Goal: Check status: Check status

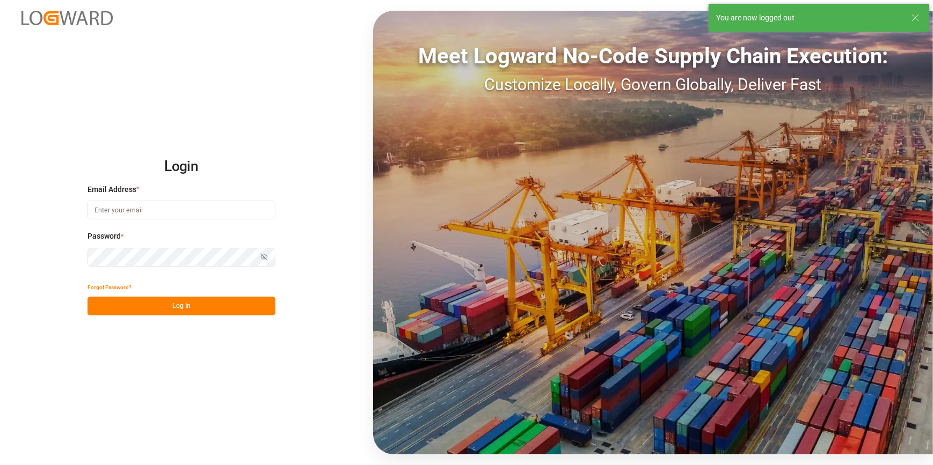
type input "[PERSON_NAME][EMAIL_ADDRESS][PERSON_NAME][DOMAIN_NAME]"
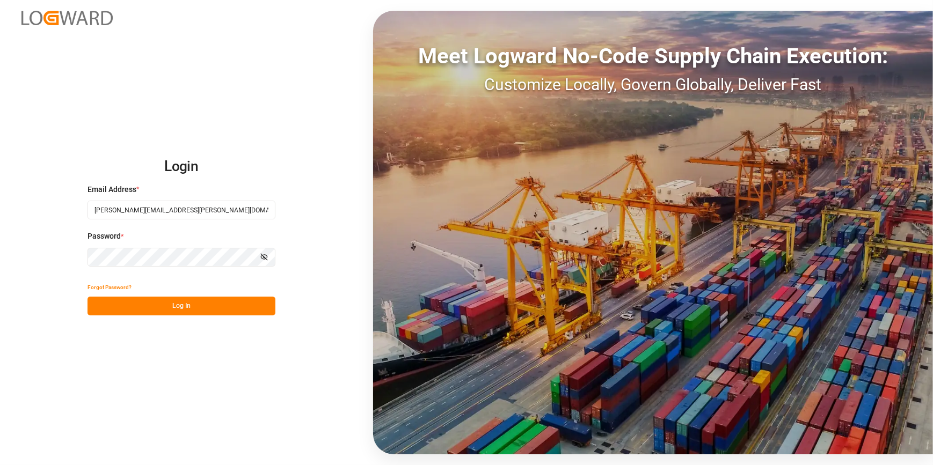
click at [200, 307] on button "Log In" at bounding box center [182, 306] width 188 height 19
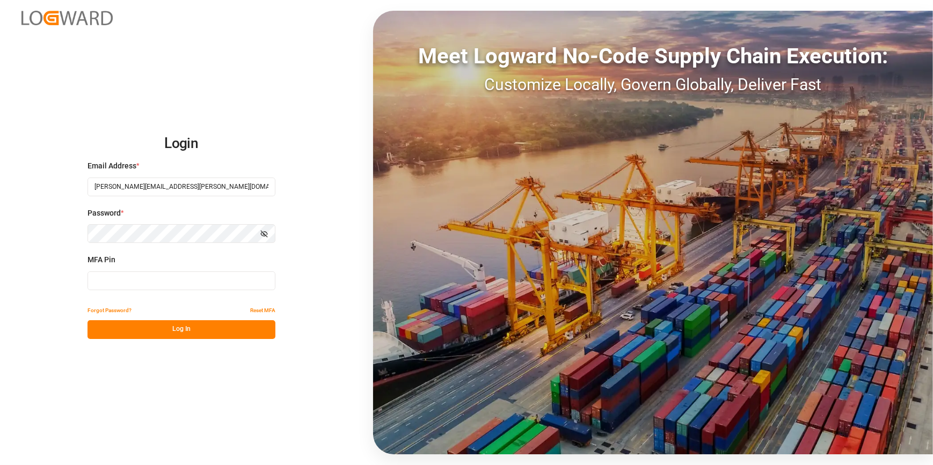
click at [199, 276] on input at bounding box center [182, 281] width 188 height 19
type input "533446"
click at [163, 324] on button "Log In" at bounding box center [182, 330] width 188 height 19
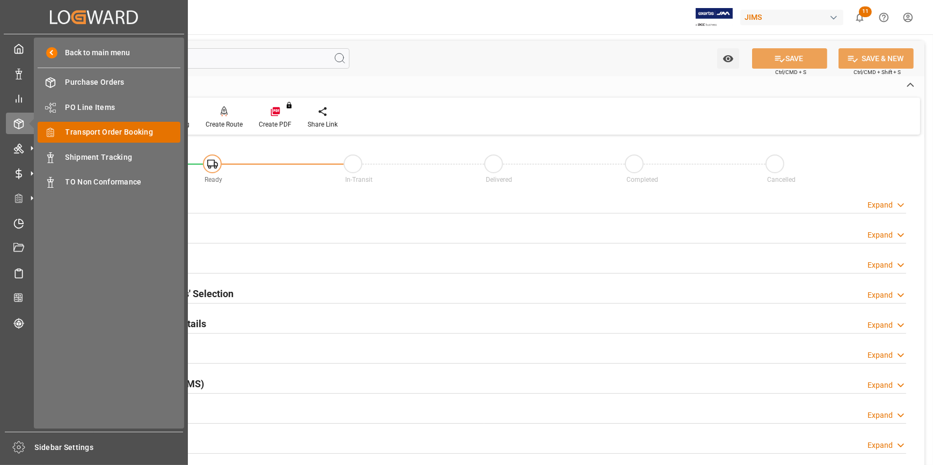
click at [125, 128] on span "Transport Order Booking" at bounding box center [123, 132] width 115 height 11
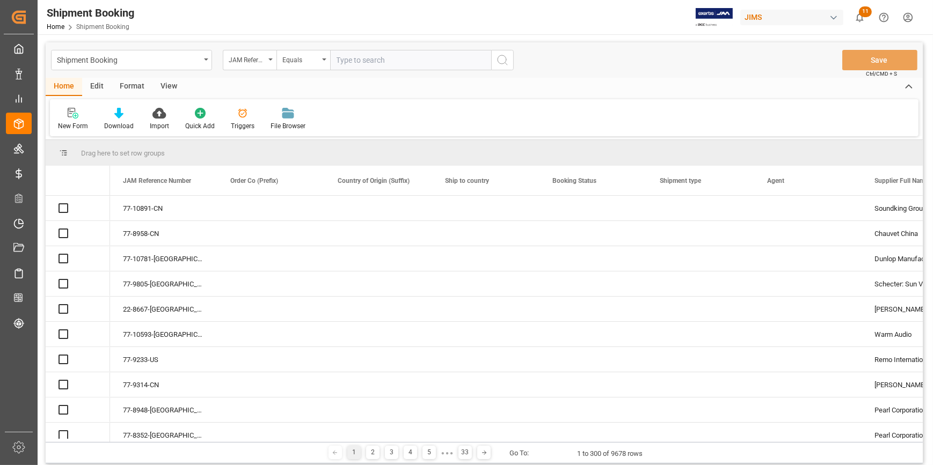
click at [359, 60] on input "text" at bounding box center [410, 60] width 161 height 20
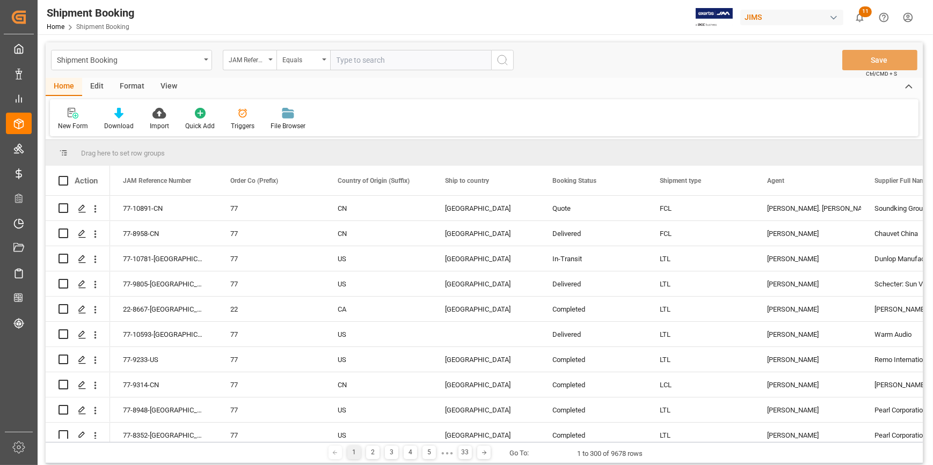
type input "22-10788-MY"
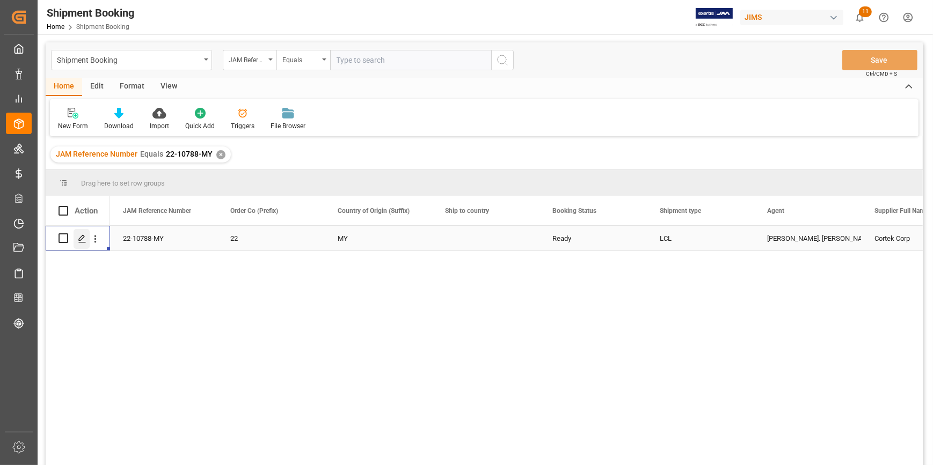
click at [77, 242] on div "Press SPACE to select this row." at bounding box center [82, 239] width 16 height 20
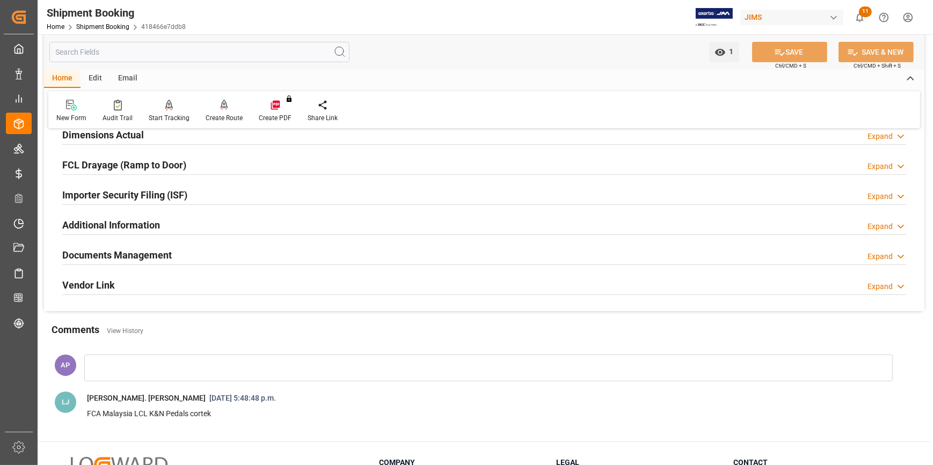
scroll to position [279, 0]
click at [280, 251] on div "Documents Management Expand" at bounding box center [484, 255] width 844 height 20
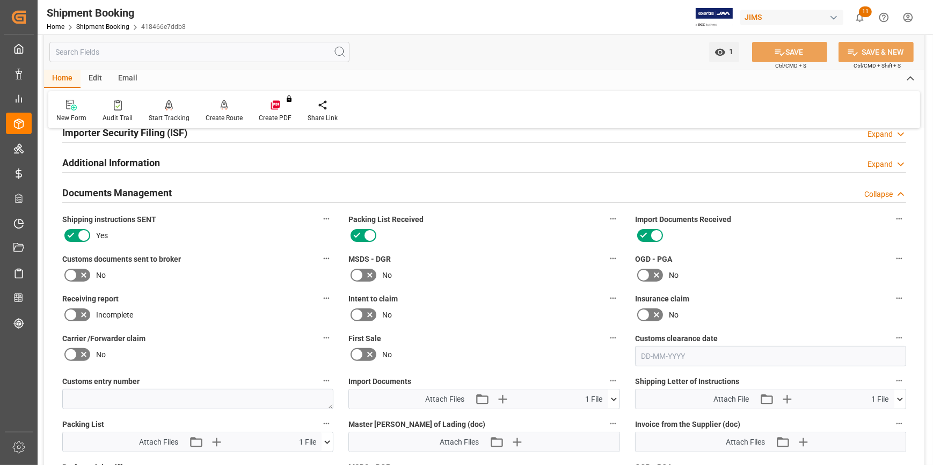
scroll to position [425, 0]
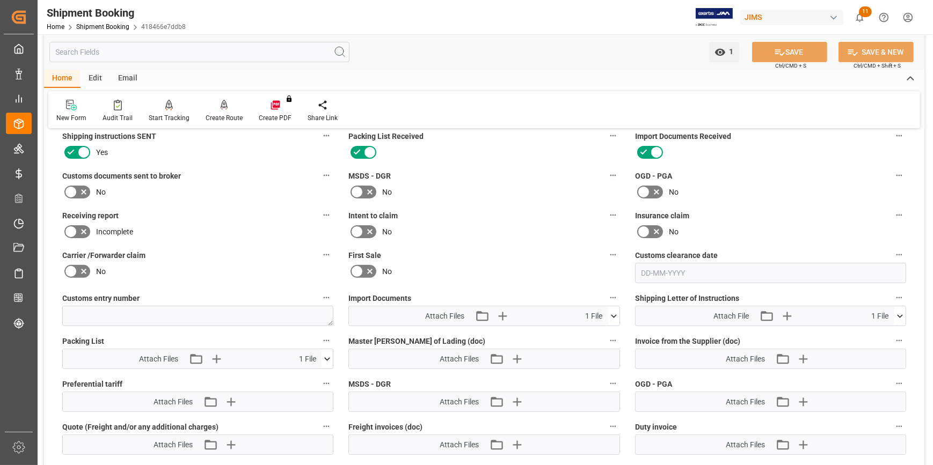
click at [897, 317] on icon at bounding box center [899, 316] width 11 height 11
click at [870, 334] on icon at bounding box center [872, 336] width 9 height 9
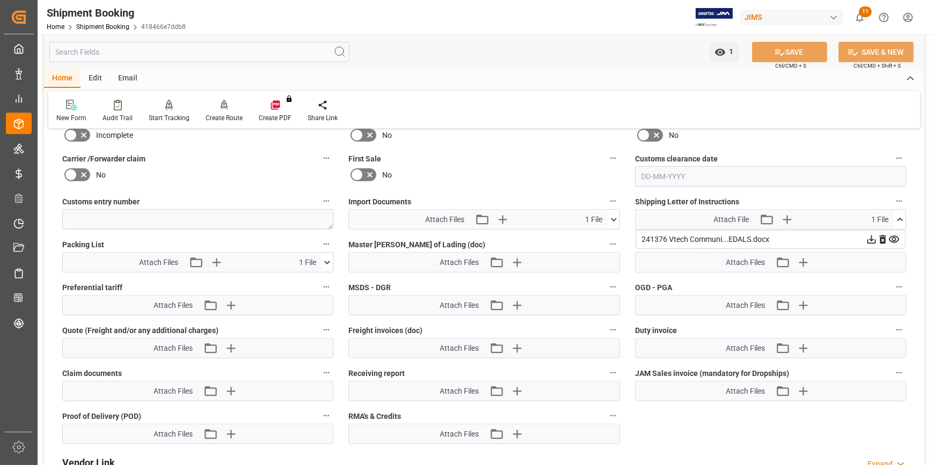
scroll to position [522, 0]
